Goal: Task Accomplishment & Management: Complete application form

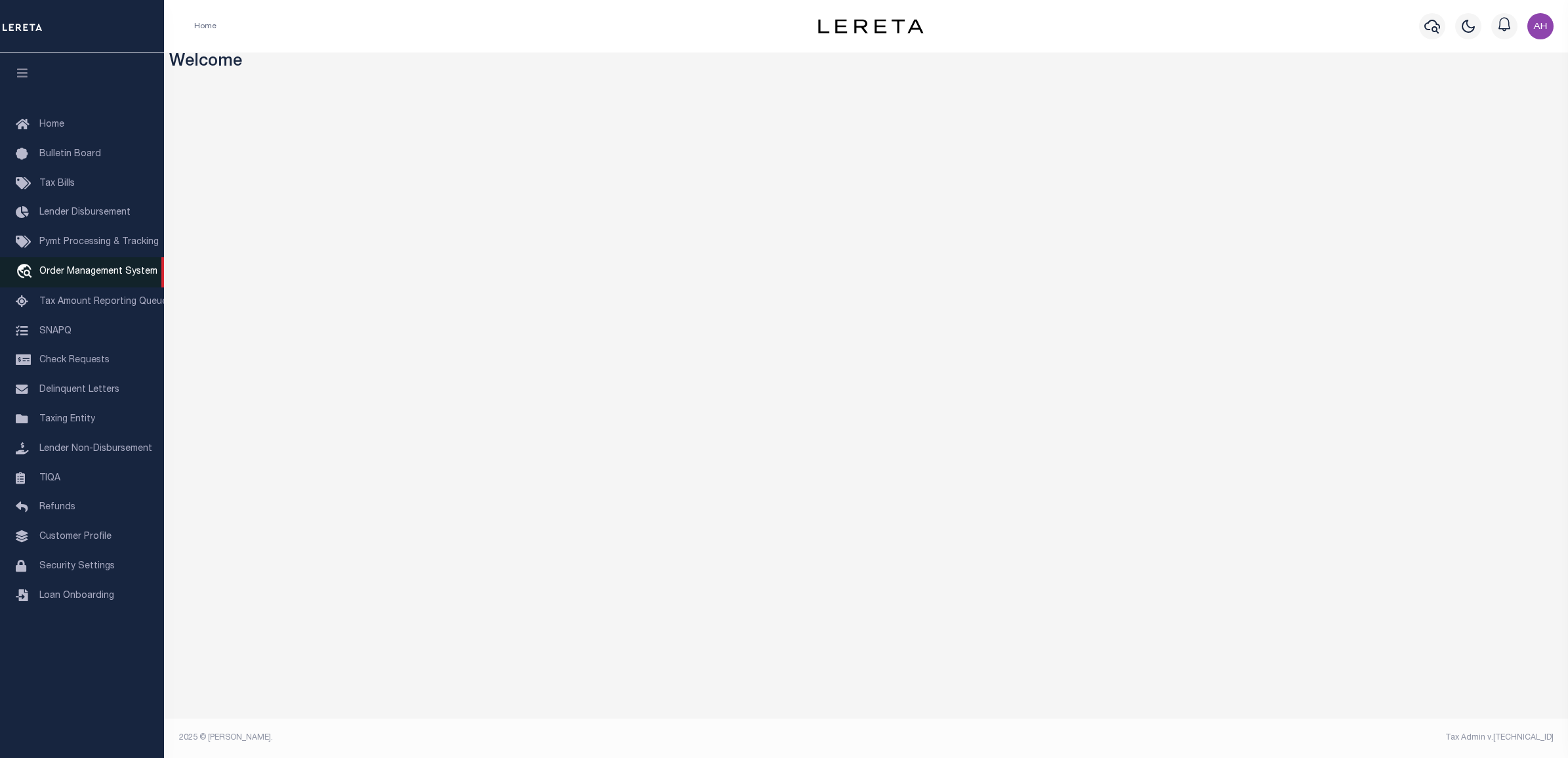
click at [77, 266] on link "travel_explore Order Management System" at bounding box center [82, 272] width 164 height 30
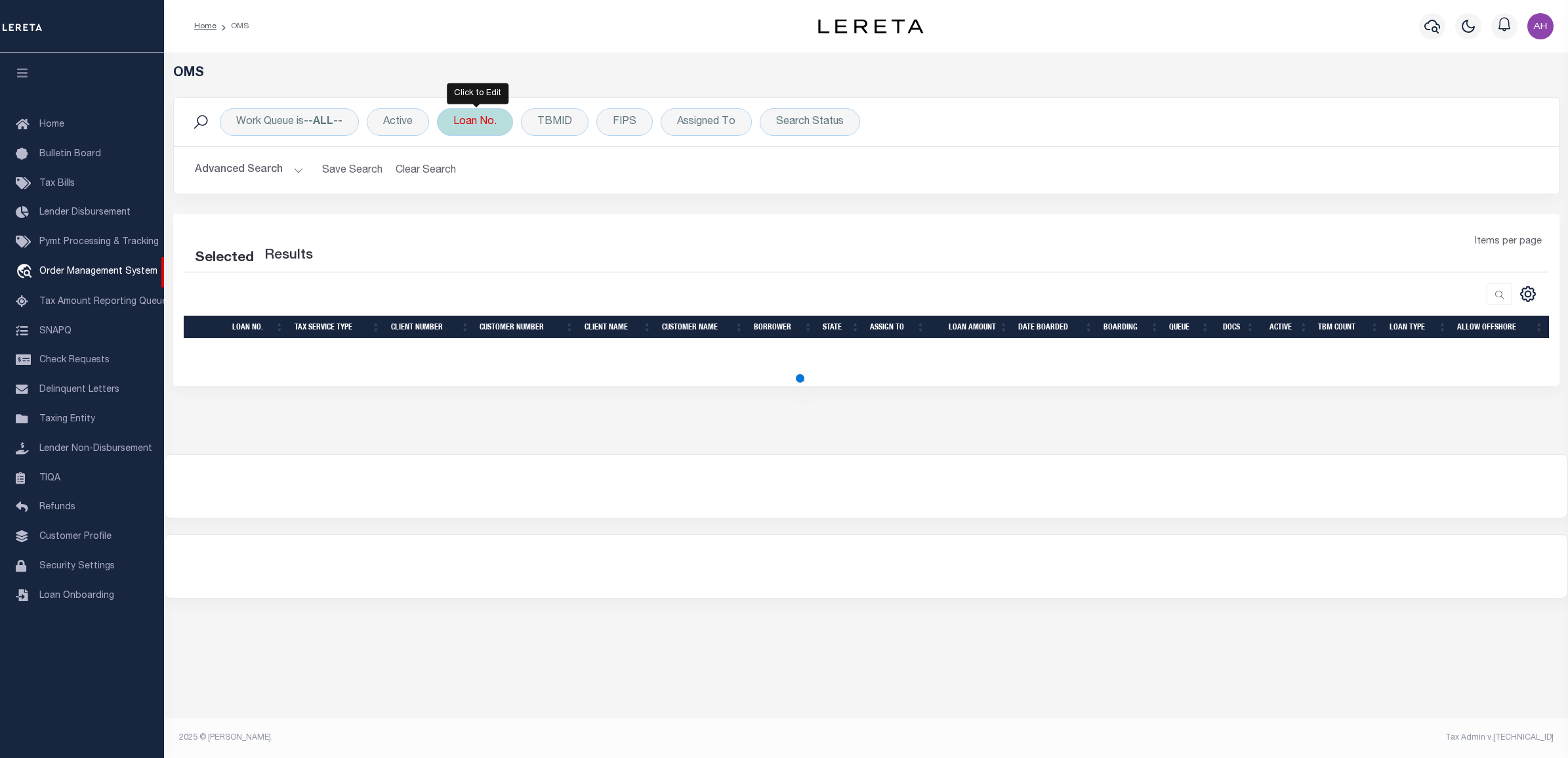
click at [482, 125] on div "Loan No." at bounding box center [475, 122] width 76 height 28
type input "test-08-26-2025"
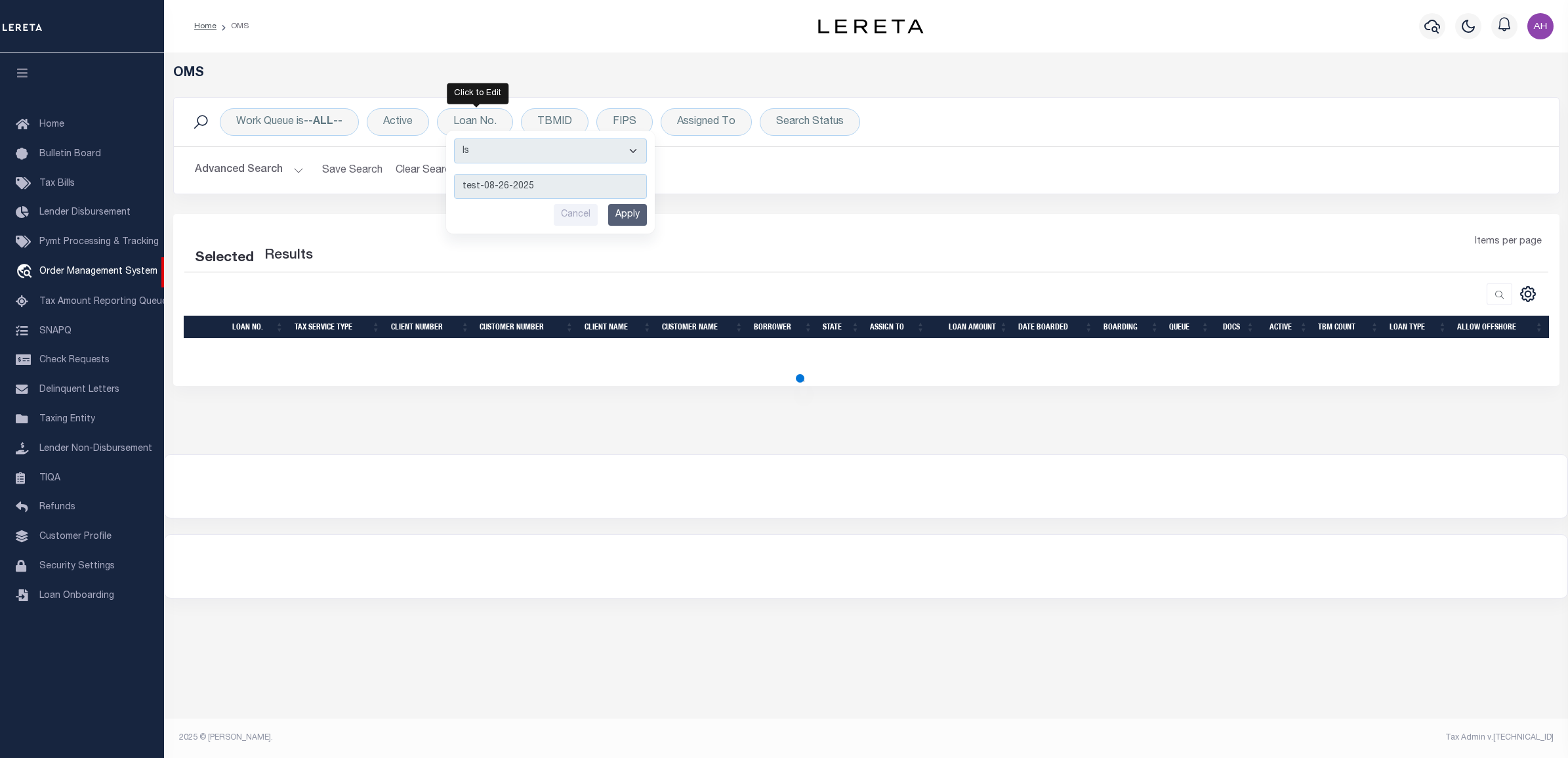
click at [631, 212] on input "Apply" at bounding box center [627, 215] width 39 height 22
select select "200"
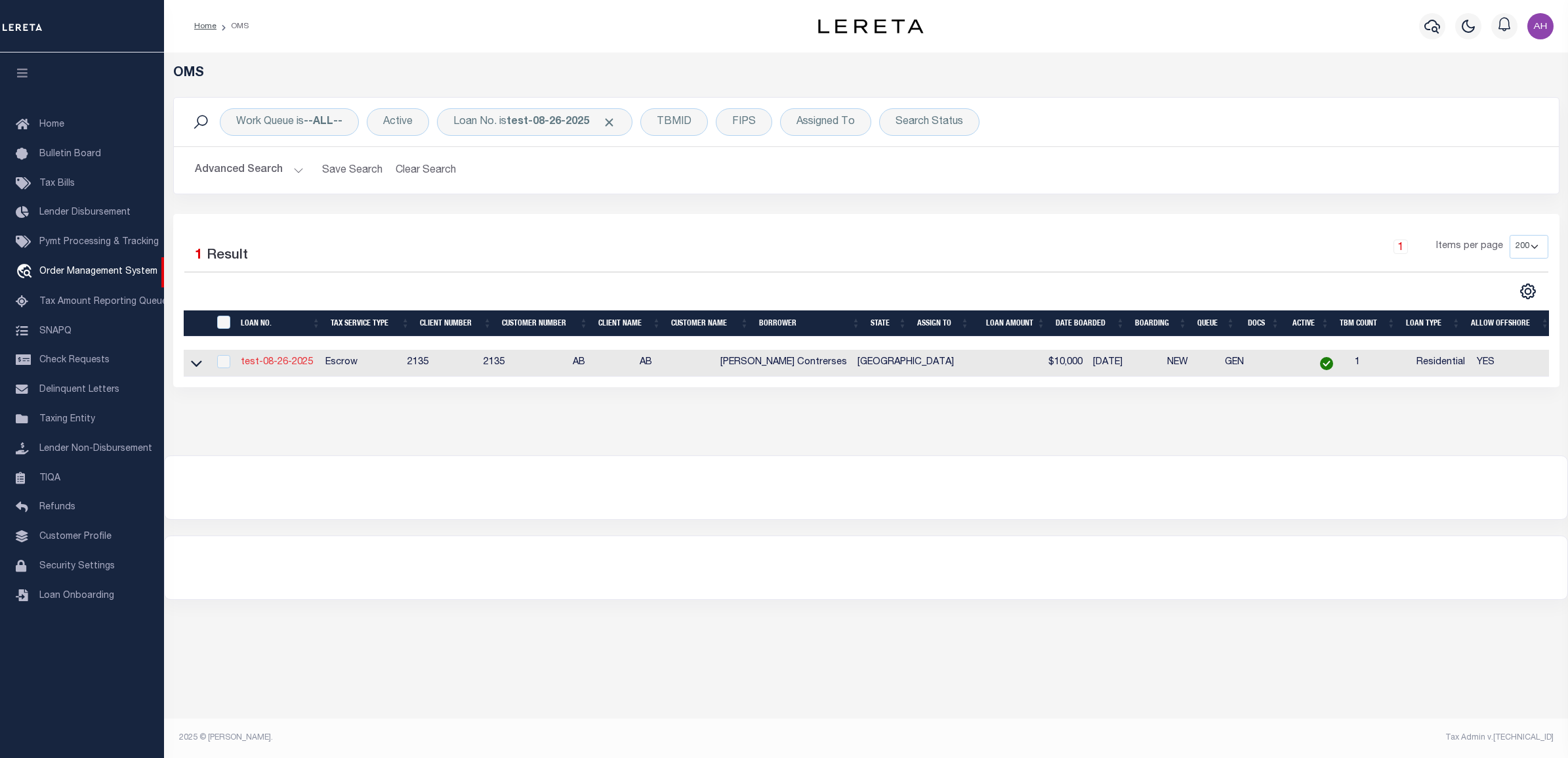
click at [282, 364] on link "test-08-26-2025" at bounding box center [277, 362] width 72 height 9
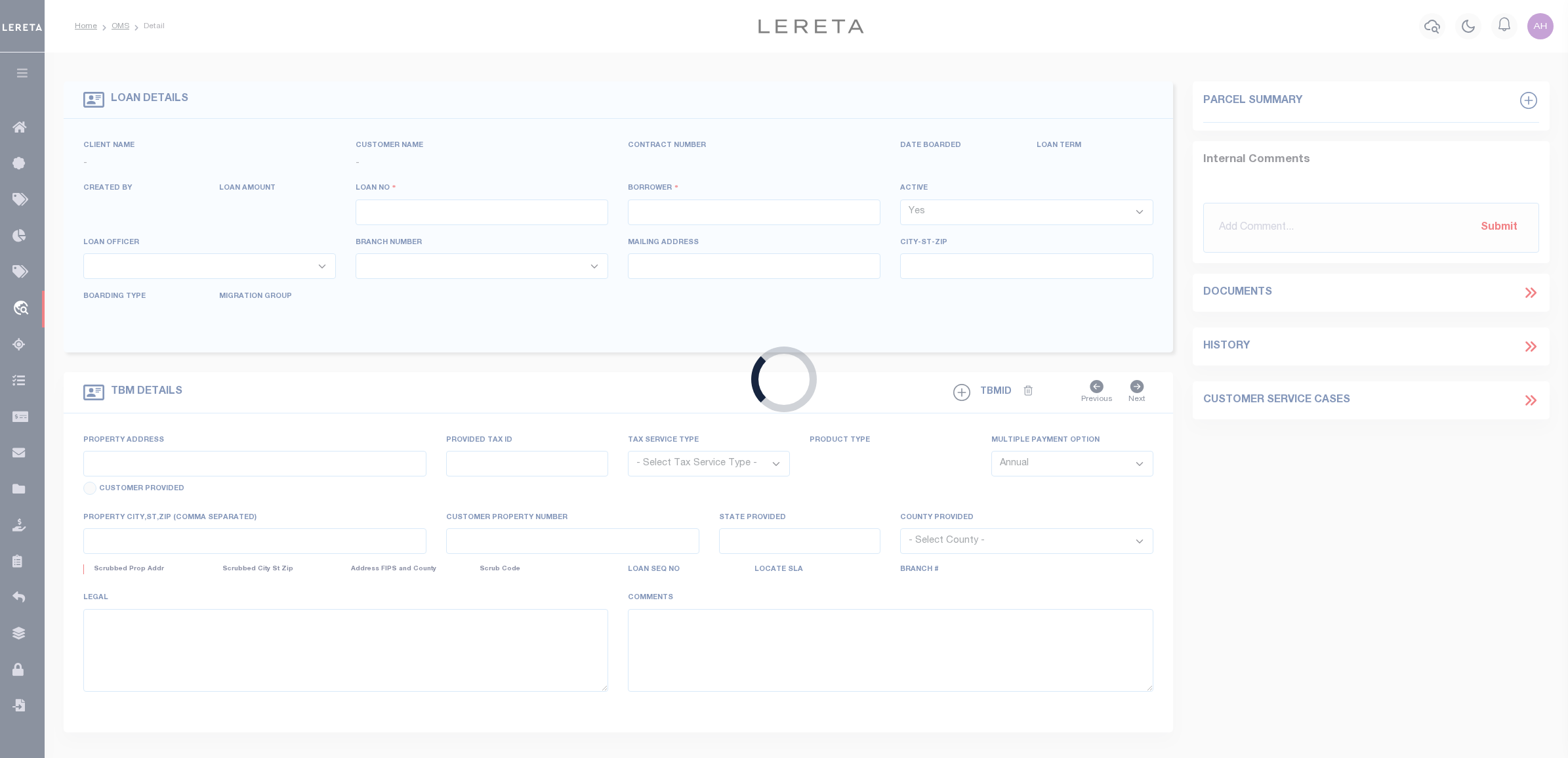
type input "test-08-26-2025"
type input "[PERSON_NAME] Contrerses"
select select
type input "209 [PERSON_NAME] LN"
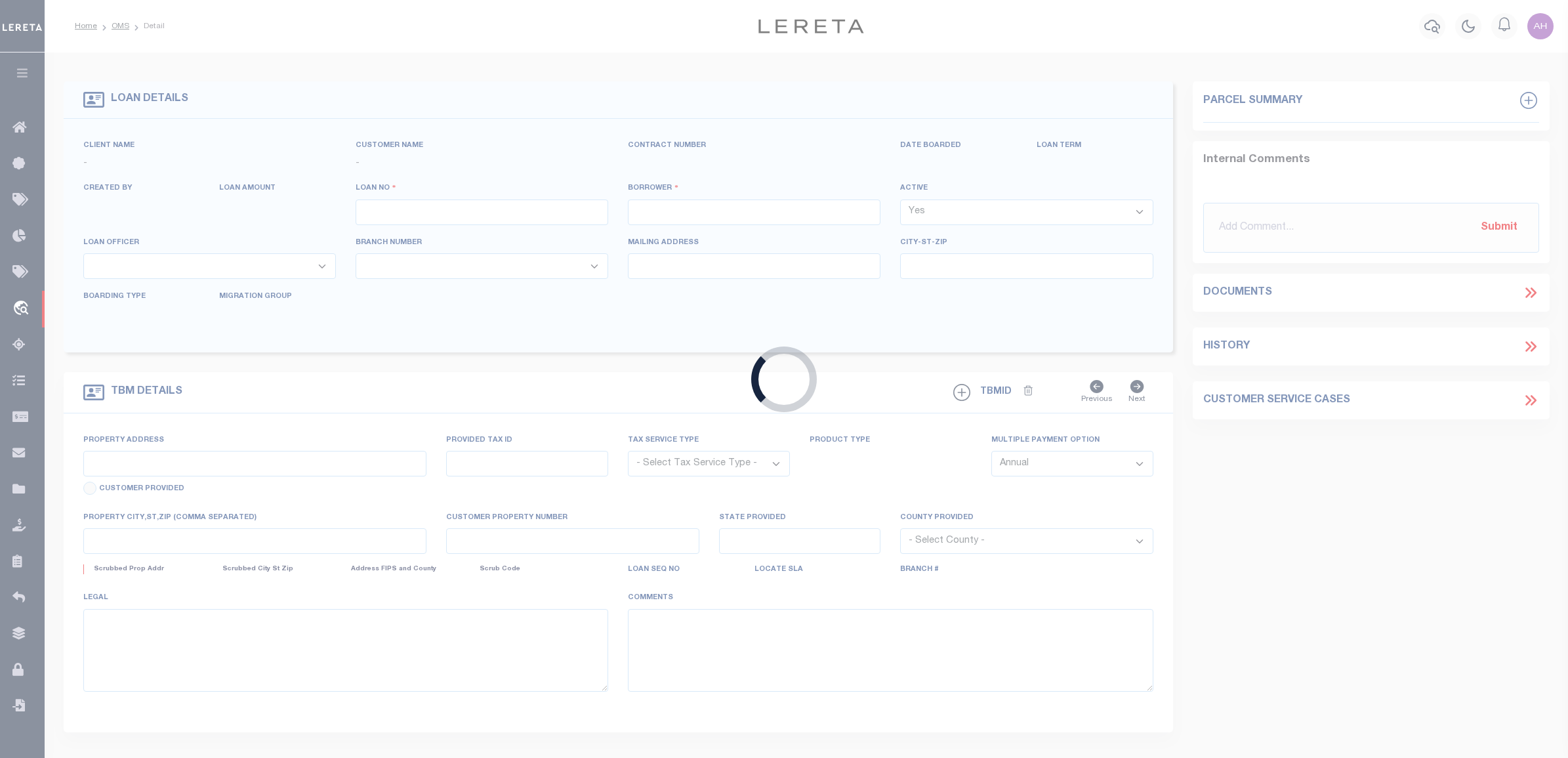
type input "[PERSON_NAME] [GEOGRAPHIC_DATA] 75757-9714"
type input "[DATE]"
select select "10"
select select "Escrow"
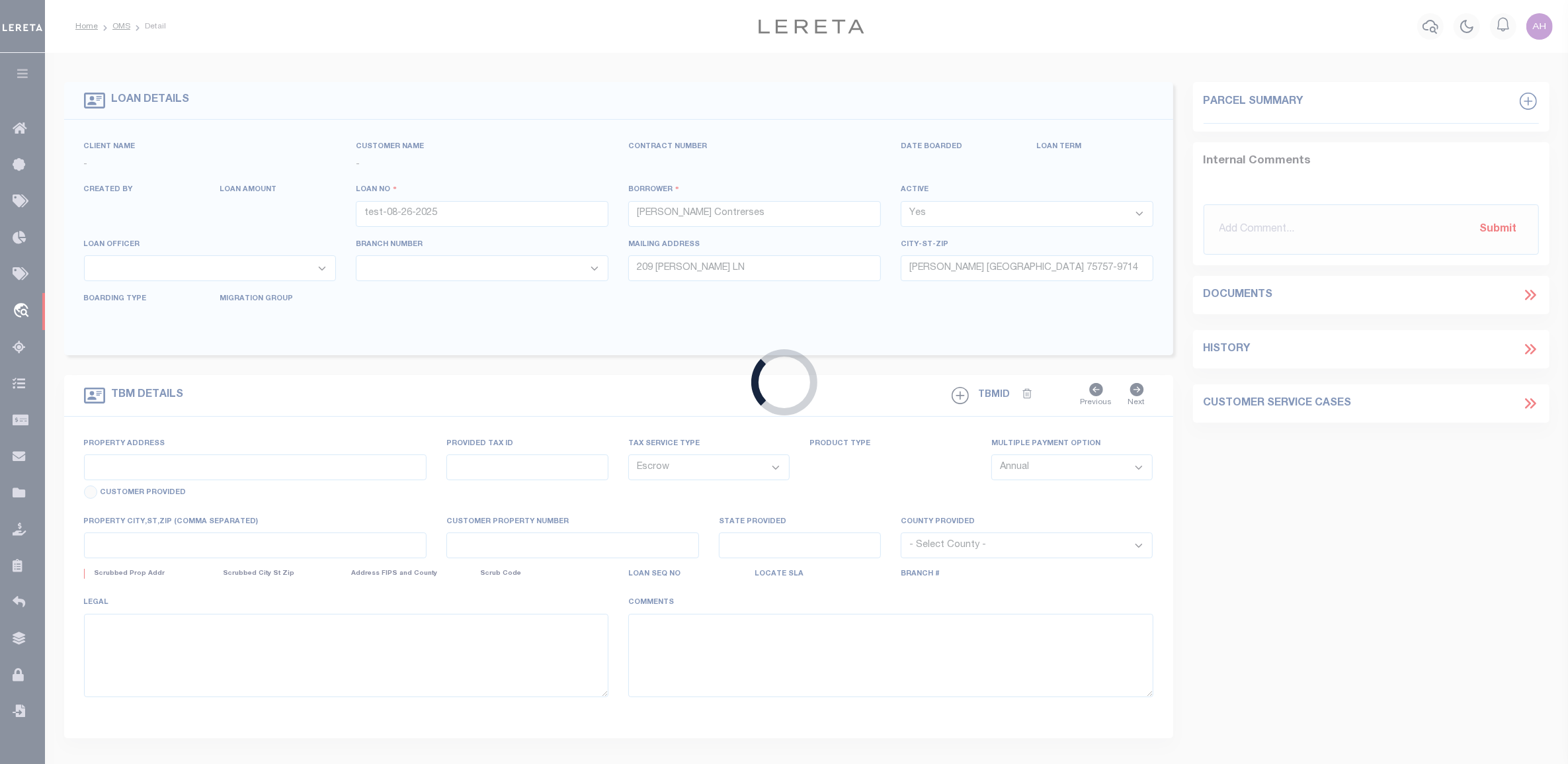
type input "209 [PERSON_NAME] LN"
type input "1302"
select select
type input "[PERSON_NAME] [GEOGRAPHIC_DATA] 75757-9714"
type input "QA-CNUMBER-102134"
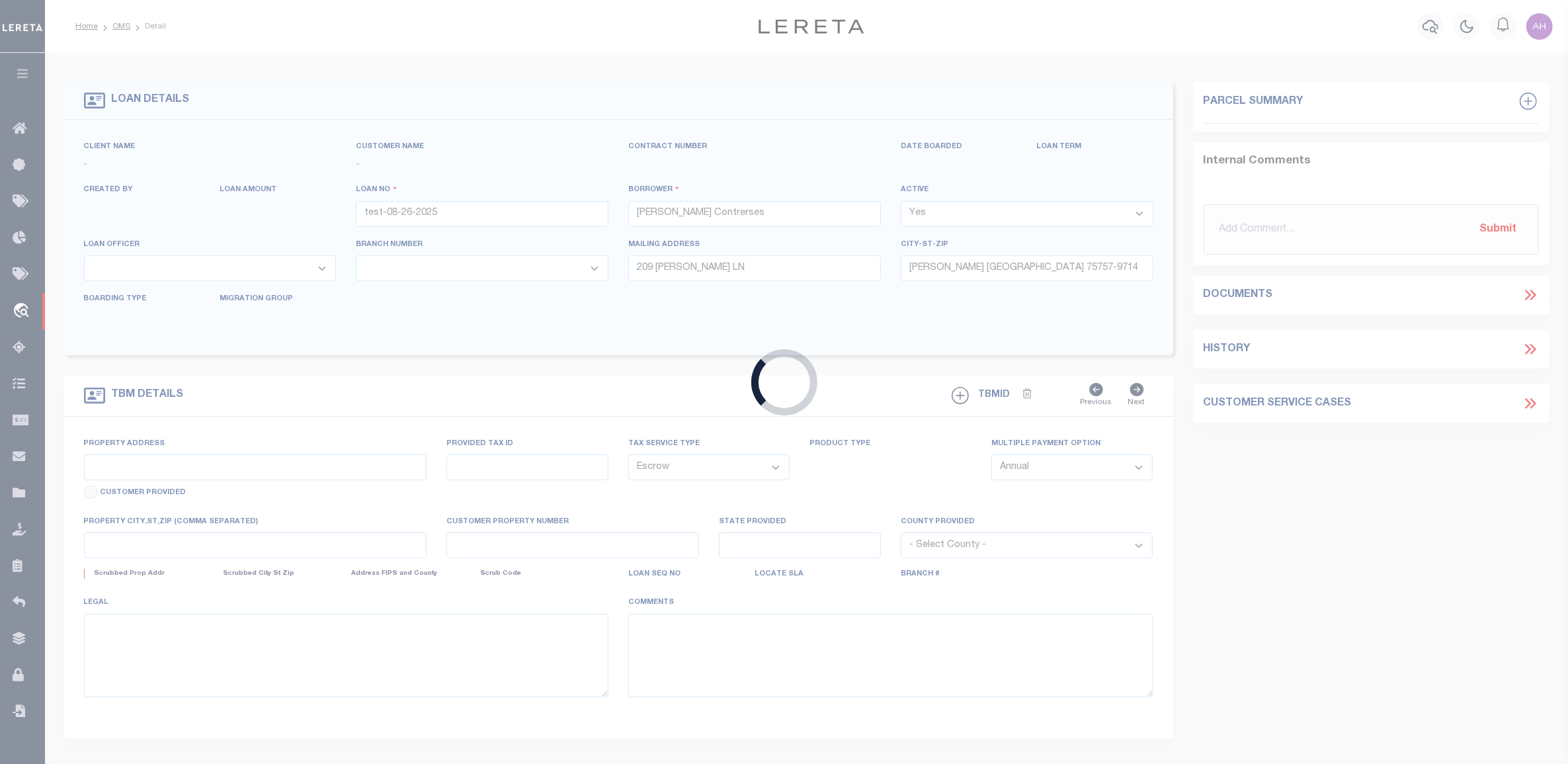
type input "[GEOGRAPHIC_DATA]"
select select "2586"
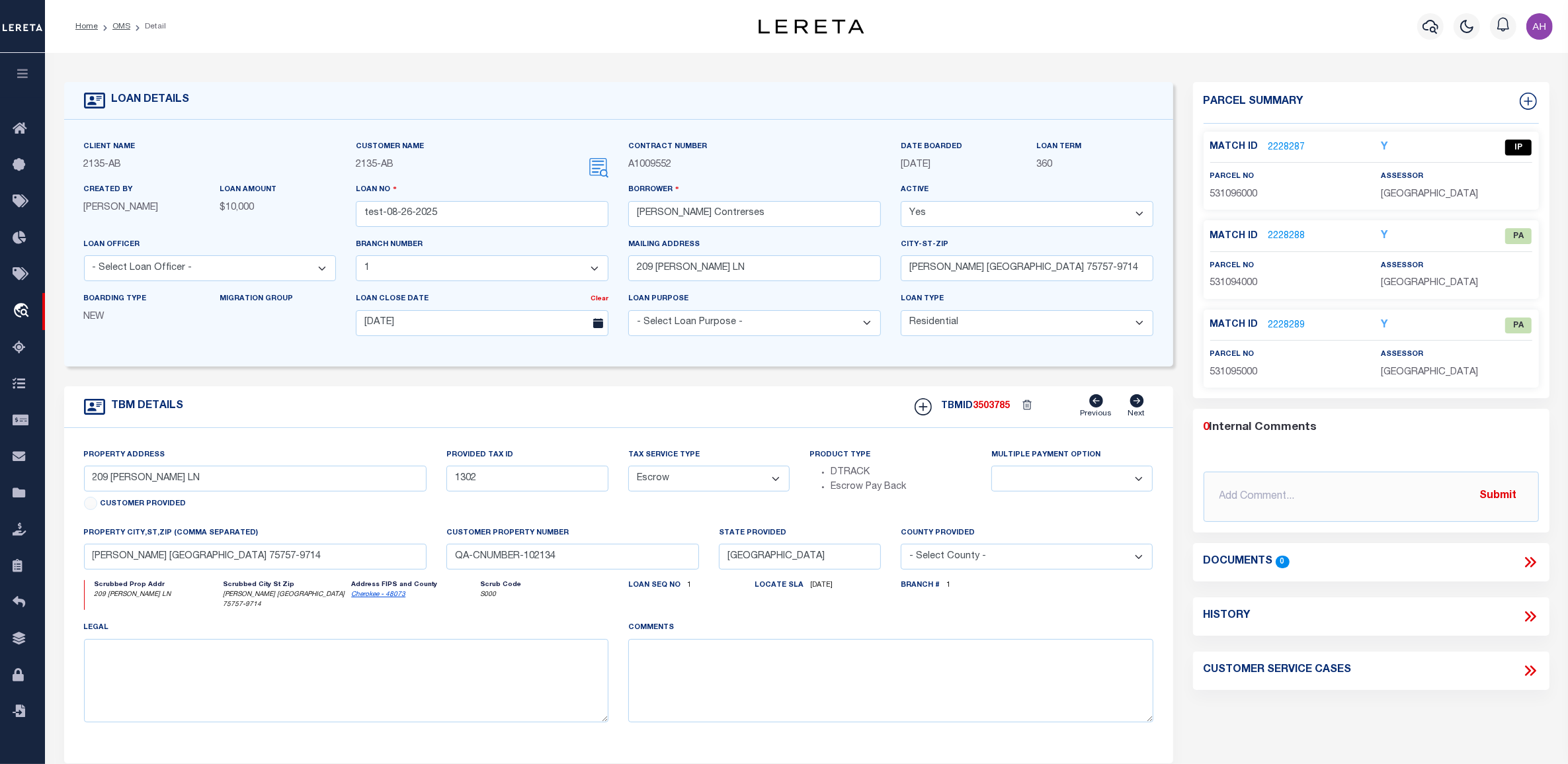
click at [1296, 240] on link "2228288" at bounding box center [1287, 236] width 37 height 14
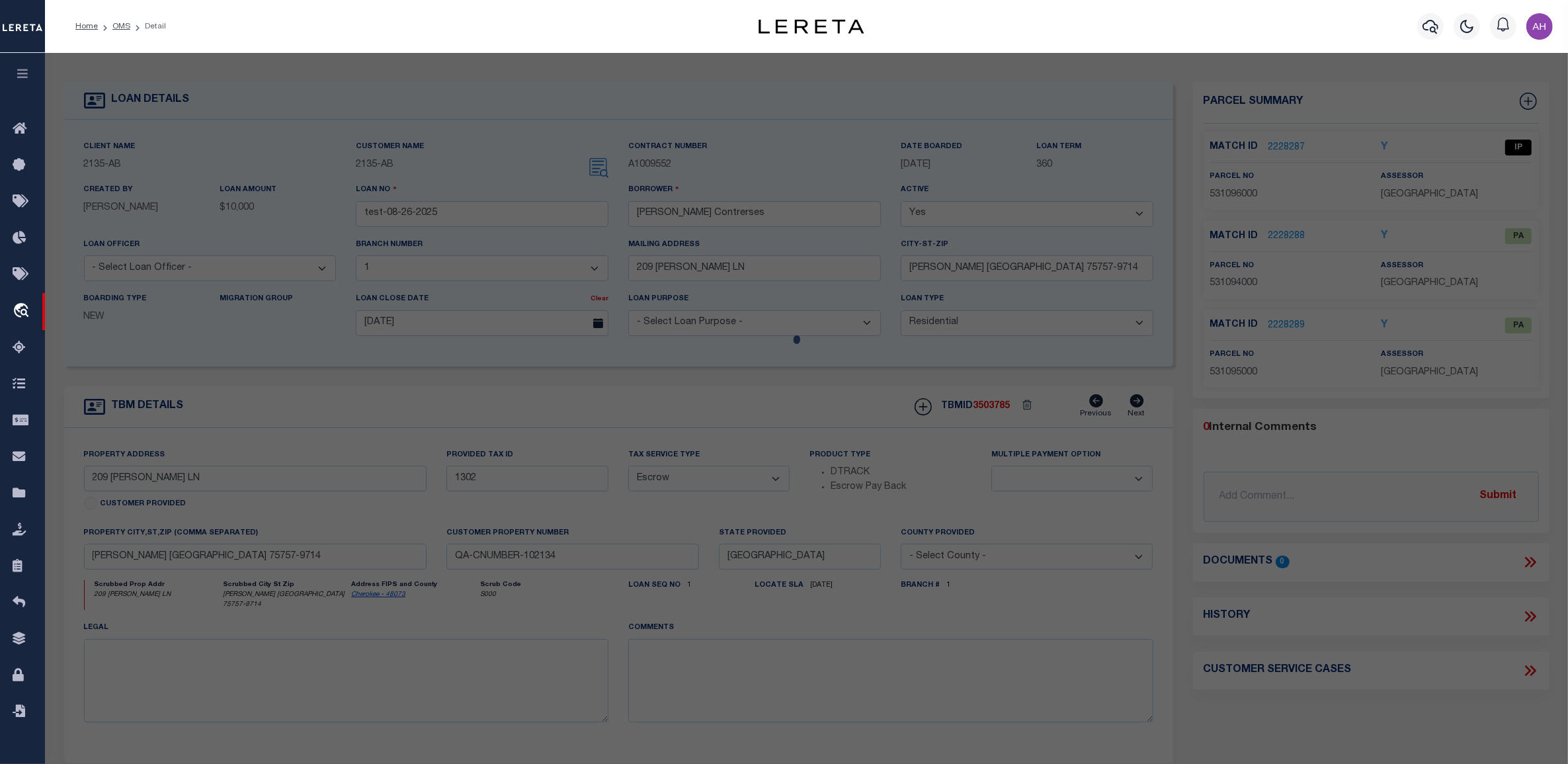
checkbox input "false"
select select "PA"
select select "MDD"
select select "ADD"
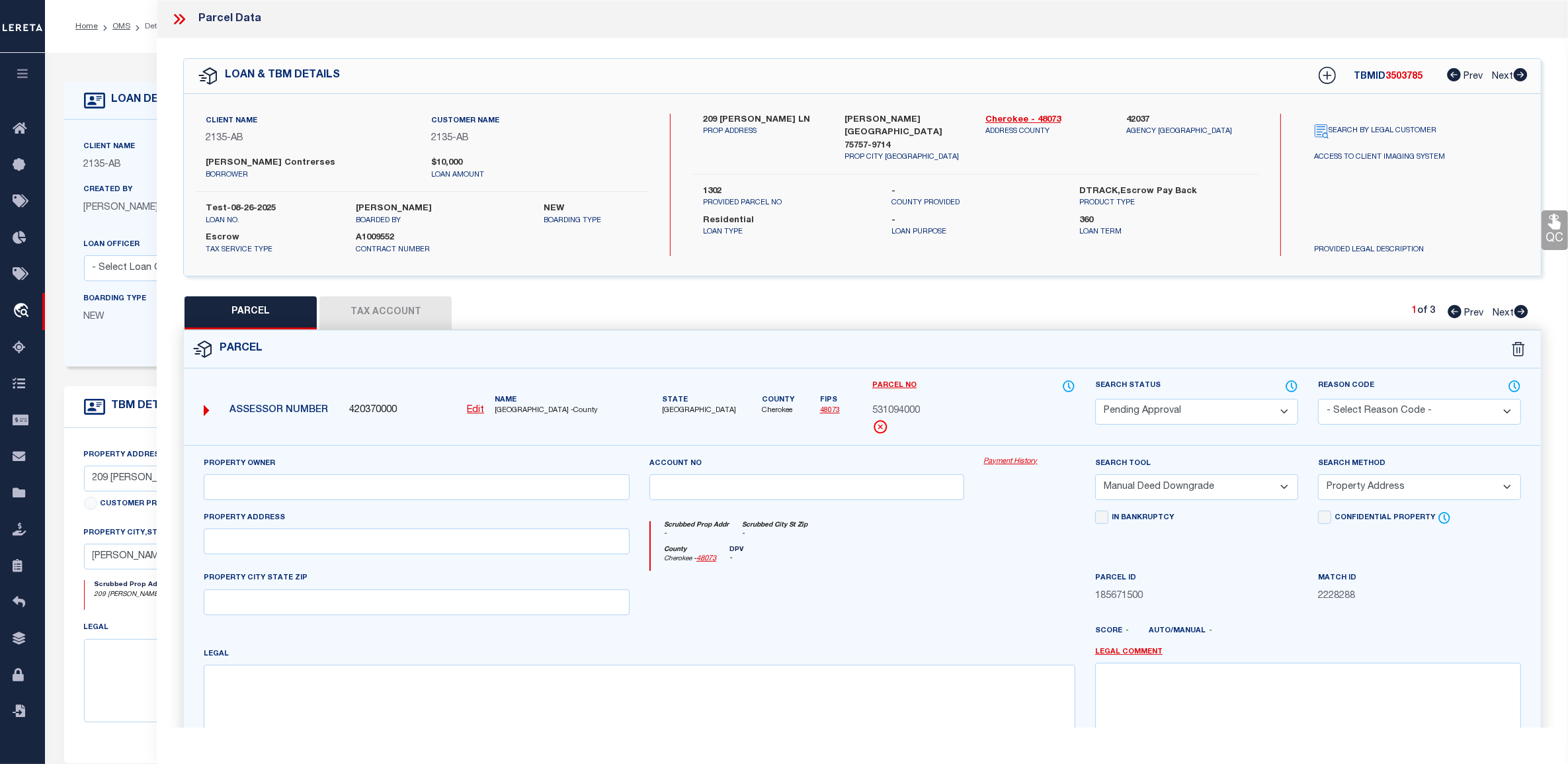
click at [176, 17] on icon at bounding box center [179, 19] width 17 height 17
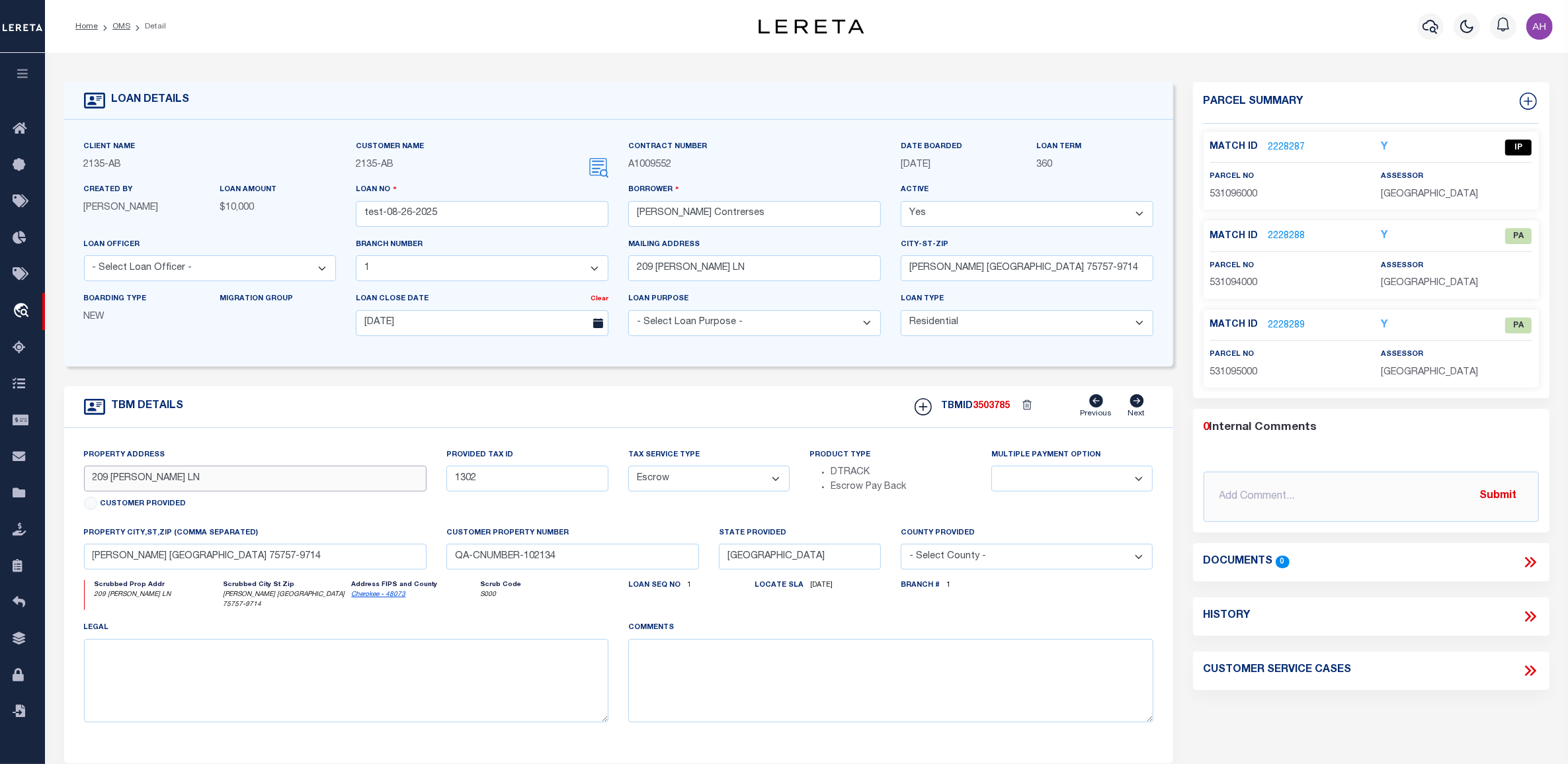
click at [154, 480] on input "209 [PERSON_NAME] LN" at bounding box center [256, 478] width 343 height 26
click at [206, 553] on input "[PERSON_NAME] [GEOGRAPHIC_DATA] 75757-9714" at bounding box center [256, 557] width 343 height 26
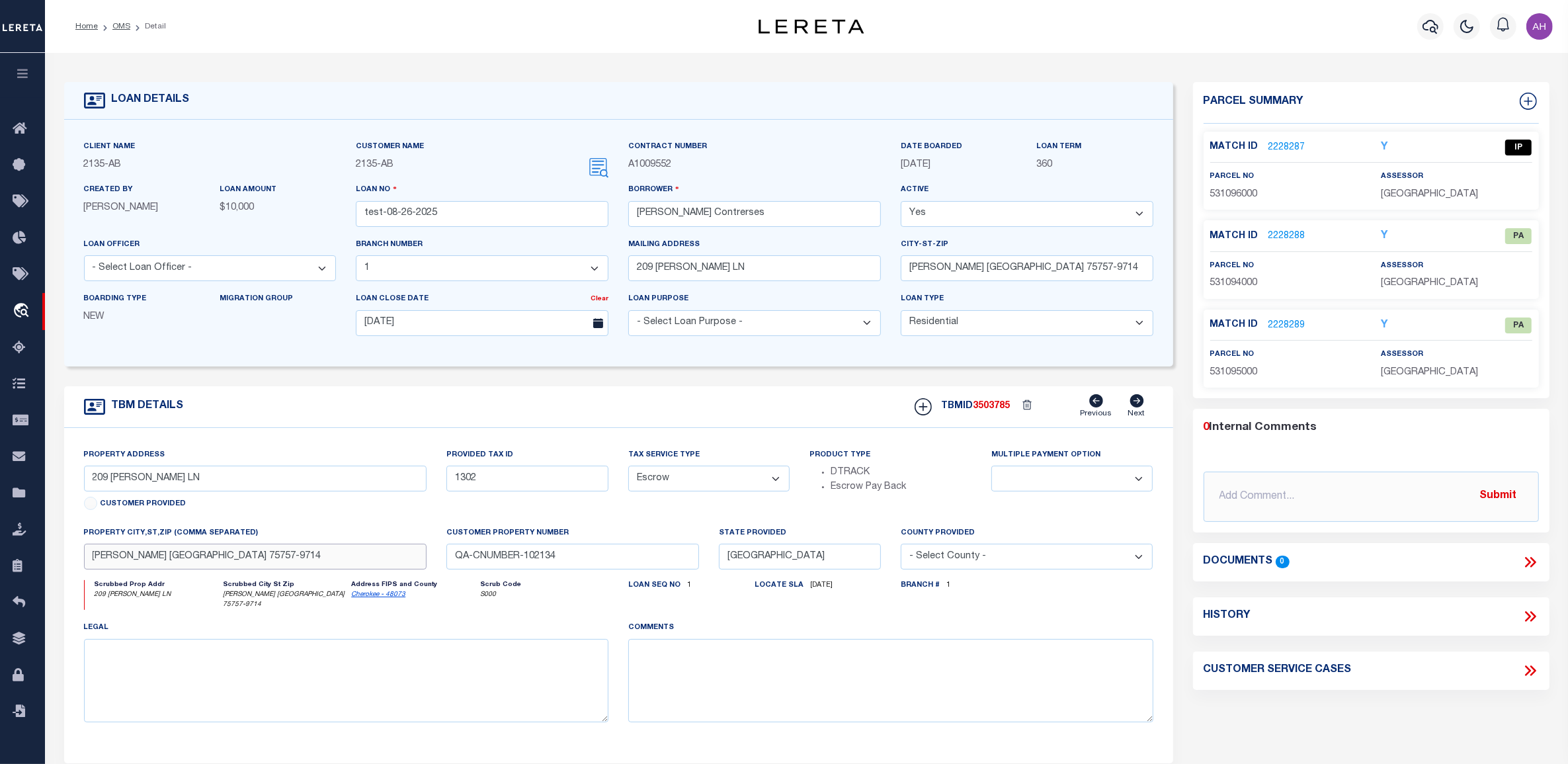
click at [123, 561] on input "[PERSON_NAME] [GEOGRAPHIC_DATA] 75757-9714" at bounding box center [256, 557] width 343 height 26
click at [168, 561] on input "[PERSON_NAME] [GEOGRAPHIC_DATA] 75757-9714" at bounding box center [256, 557] width 343 height 26
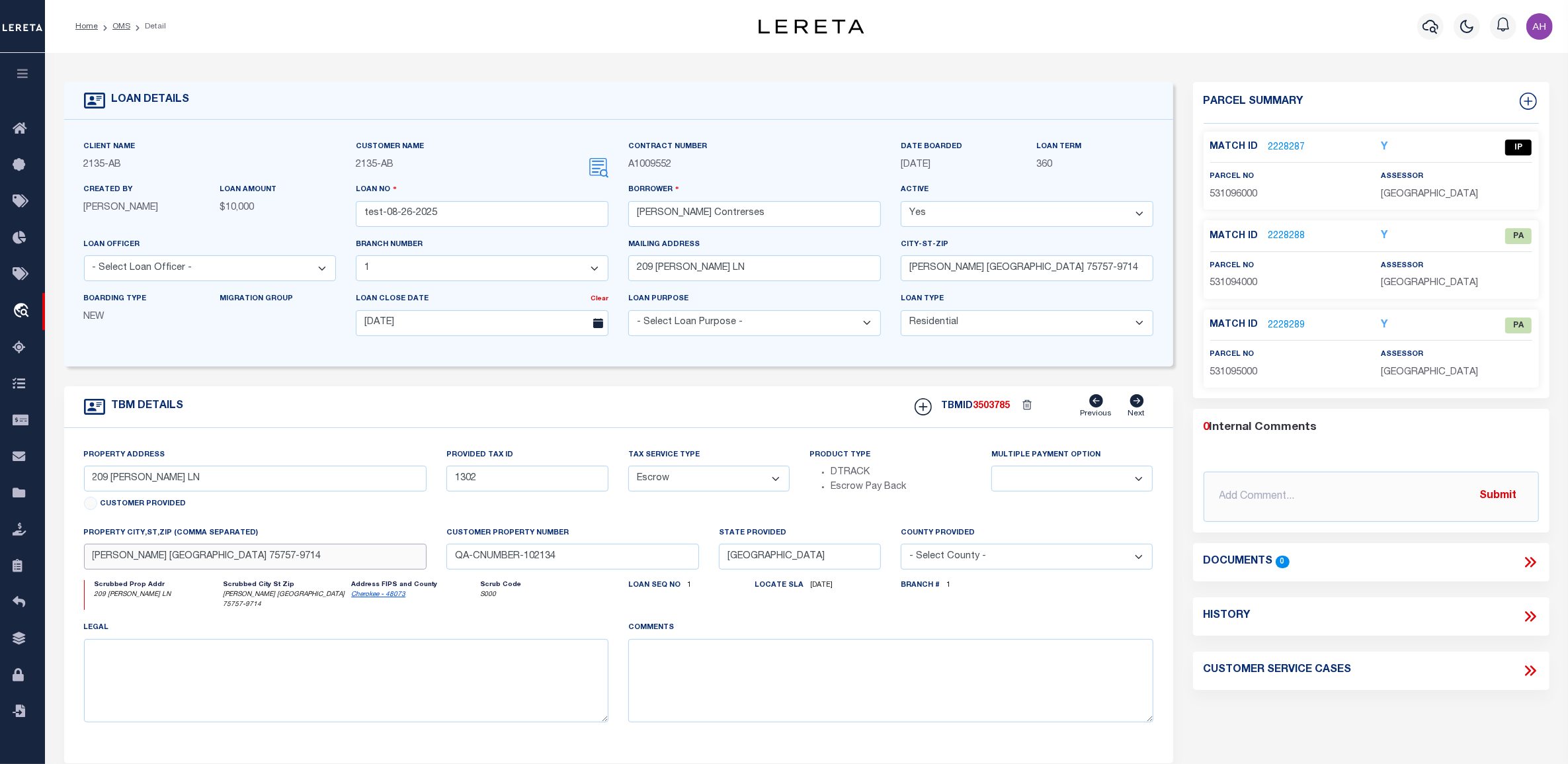
click at [230, 563] on input "[PERSON_NAME] [GEOGRAPHIC_DATA] 75757-9714" at bounding box center [256, 557] width 343 height 26
drag, startPoint x: 225, startPoint y: 560, endPoint x: 156, endPoint y: 561, distance: 69.0
click at [156, 561] on input "[PERSON_NAME] [GEOGRAPHIC_DATA] 75757-9714" at bounding box center [256, 557] width 343 height 26
